Goal: Task Accomplishment & Management: Manage account settings

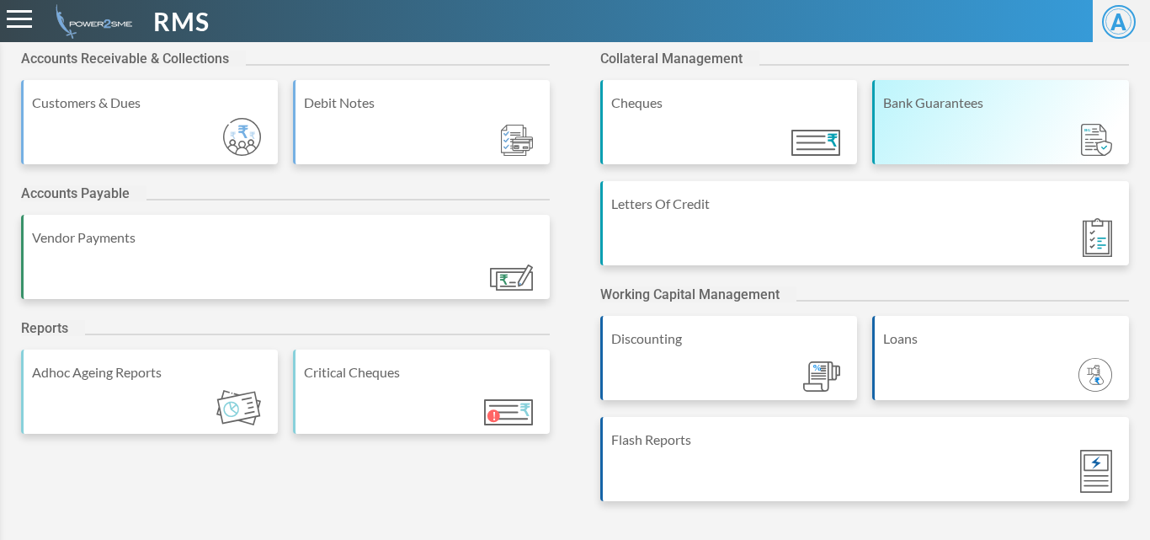
click at [931, 115] on div "Bank Guarantees" at bounding box center [1000, 122] width 257 height 84
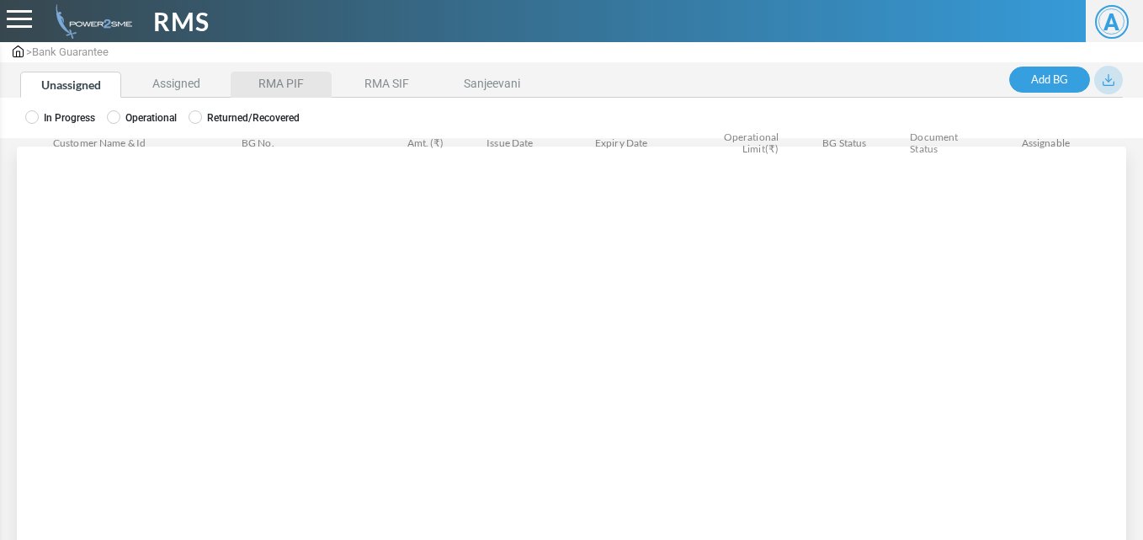
click at [292, 79] on li "RMA PIF" at bounding box center [281, 85] width 101 height 26
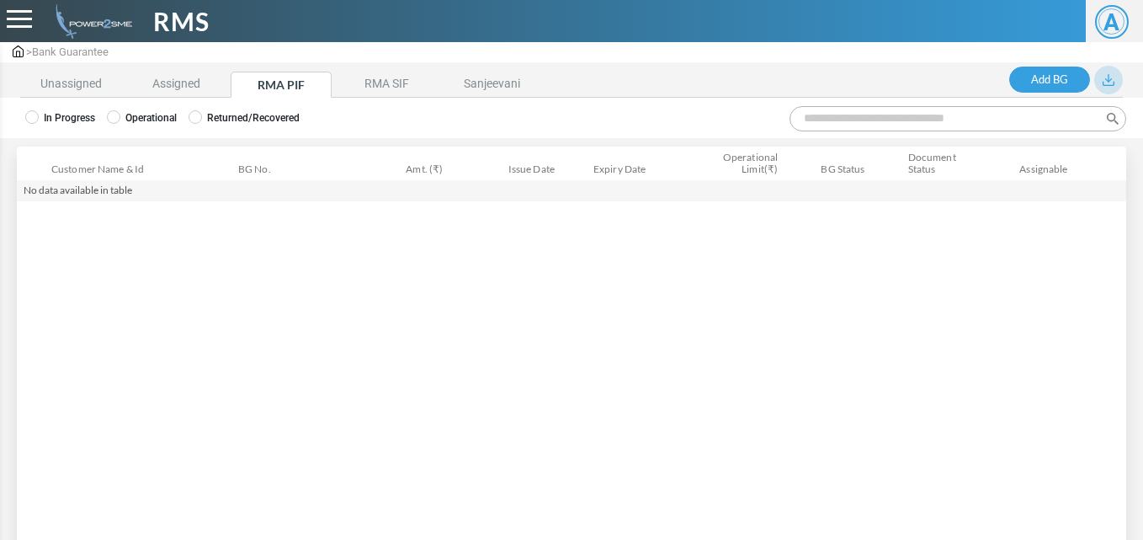
click at [129, 114] on label "Operational" at bounding box center [142, 117] width 70 height 15
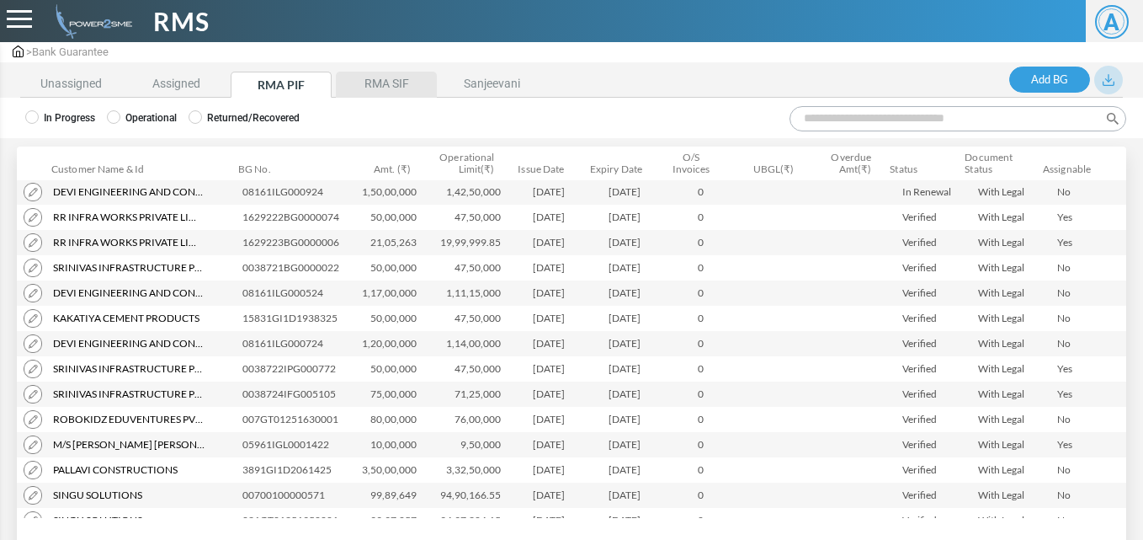
click at [398, 77] on li "RMA SIF" at bounding box center [386, 85] width 101 height 26
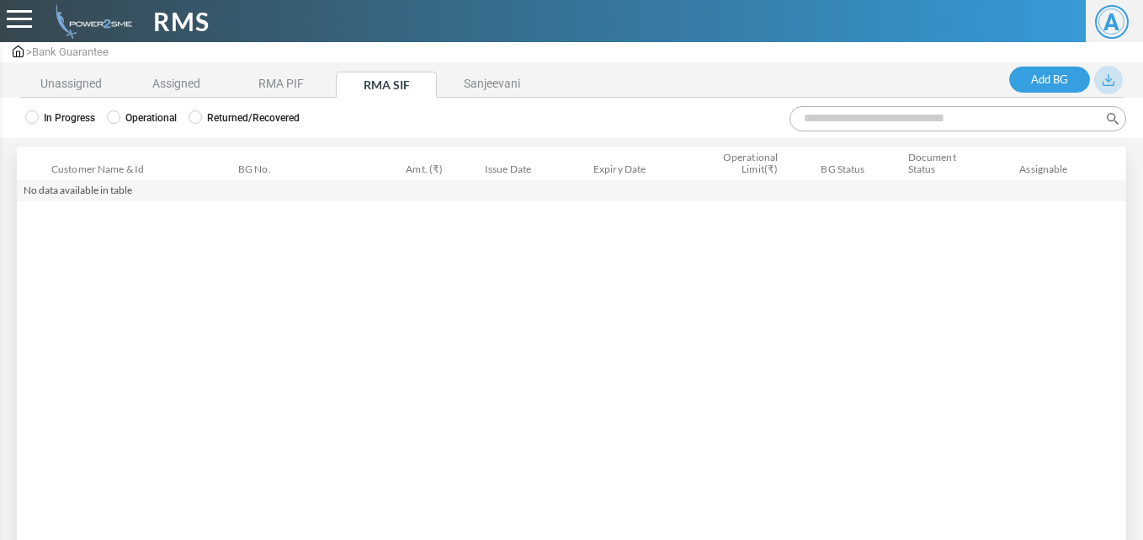
click at [105, 117] on ul "In Progress Operational Returned/Recovered" at bounding box center [295, 117] width 540 height 15
